Goal: Go to known website: Access a specific website the user already knows

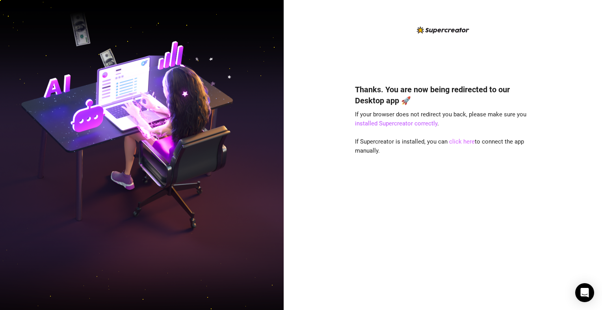
click at [460, 142] on link "click here" at bounding box center [462, 141] width 26 height 7
click at [459, 142] on link "click here" at bounding box center [462, 141] width 26 height 7
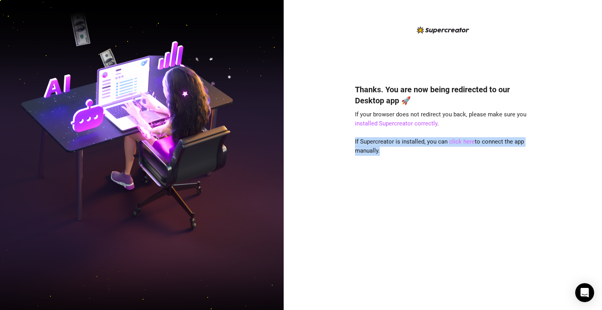
click at [458, 142] on link "click here" at bounding box center [462, 141] width 26 height 7
click at [436, 163] on div "Thanks. You are now being redirected to our Desktop app 🚀 If your browser does …" at bounding box center [443, 185] width 176 height 224
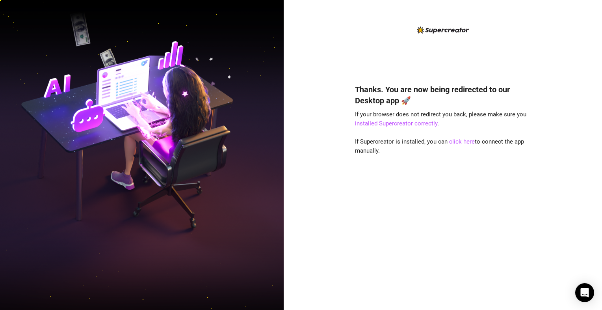
click at [250, 250] on img at bounding box center [142, 155] width 284 height 356
